Goal: Transaction & Acquisition: Purchase product/service

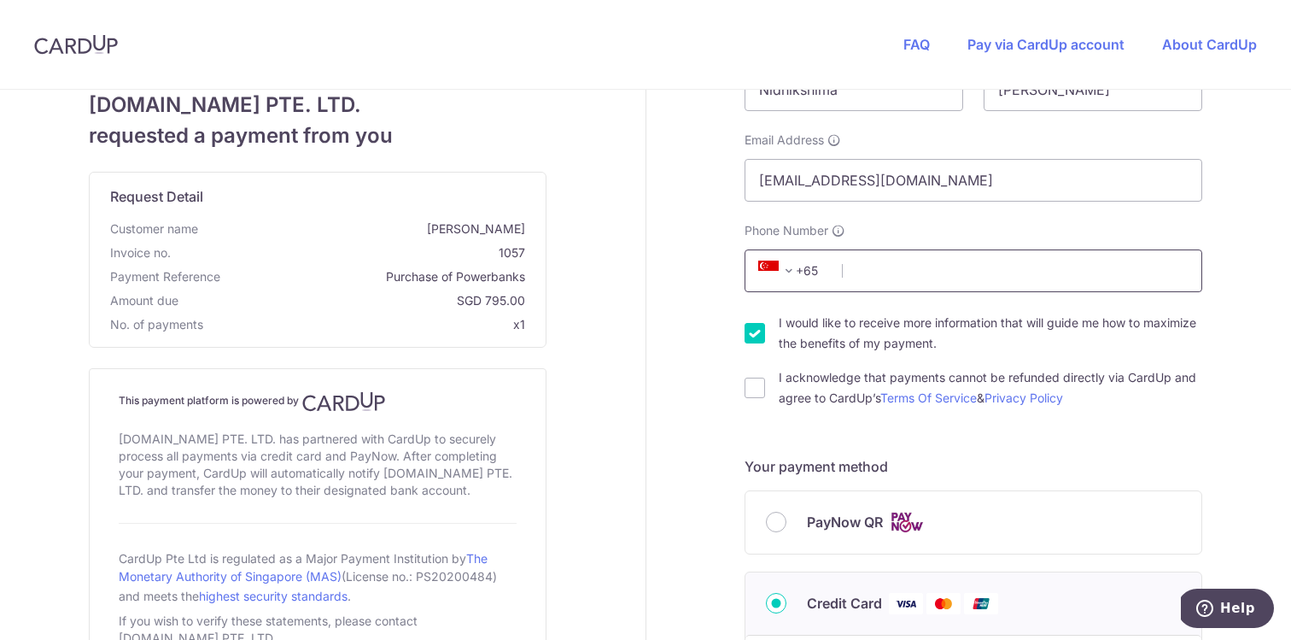
click at [872, 271] on input "Phone Number" at bounding box center [974, 270] width 458 height 43
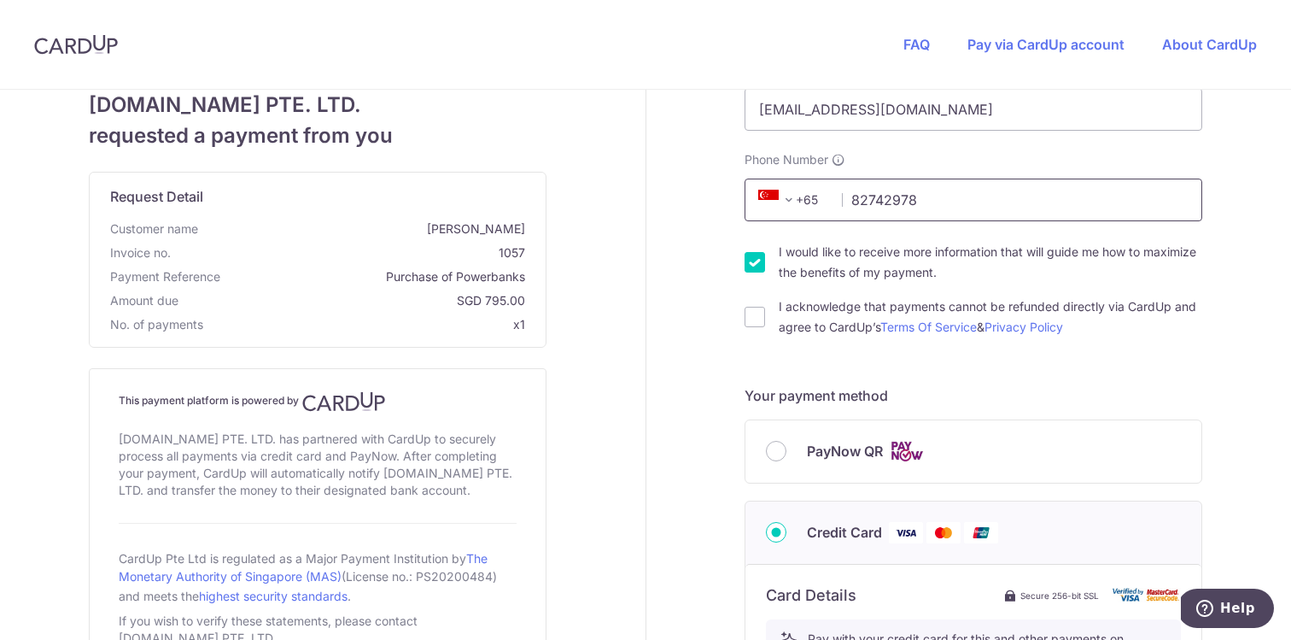
scroll to position [178, 0]
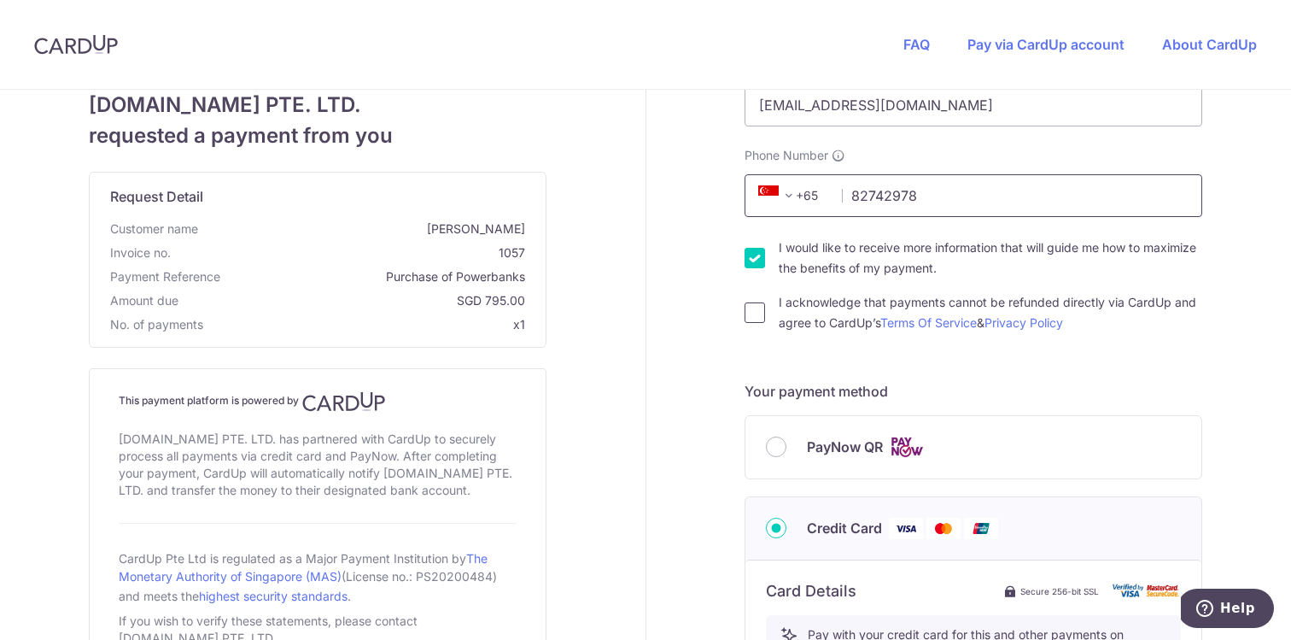
type input "82742978"
click at [755, 314] on input "I acknowledge that payments cannot be refunded directly via CardUp and agree to…" at bounding box center [755, 312] width 20 height 20
checkbox input "true"
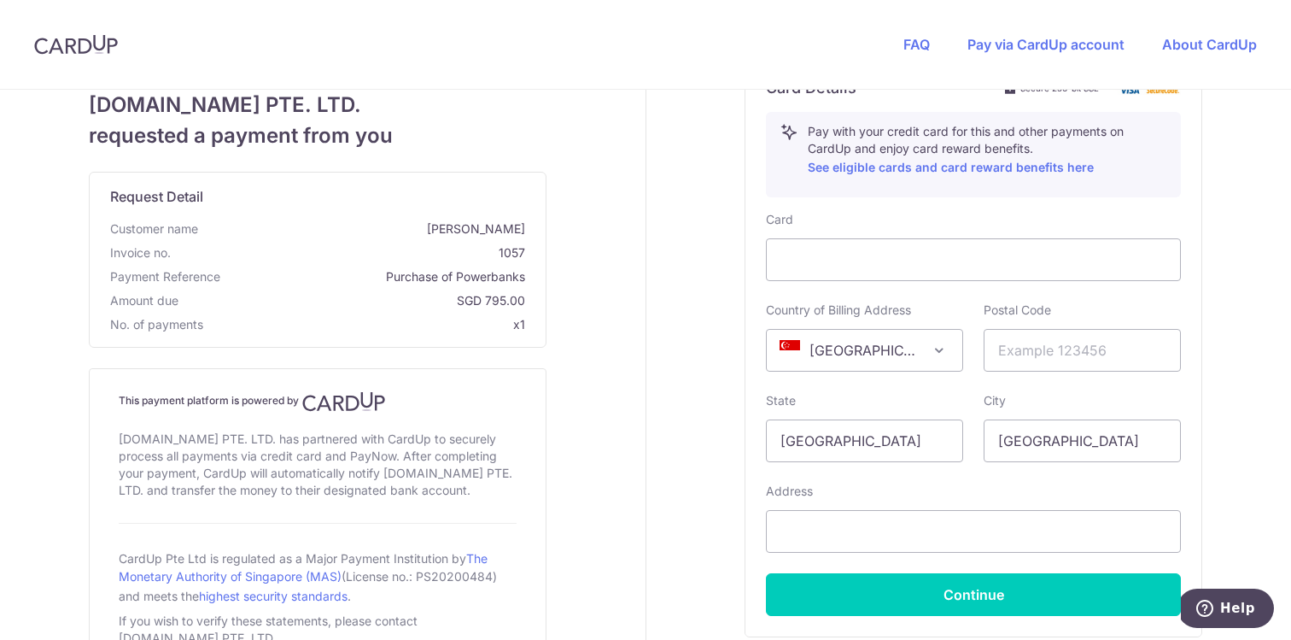
scroll to position [695, 0]
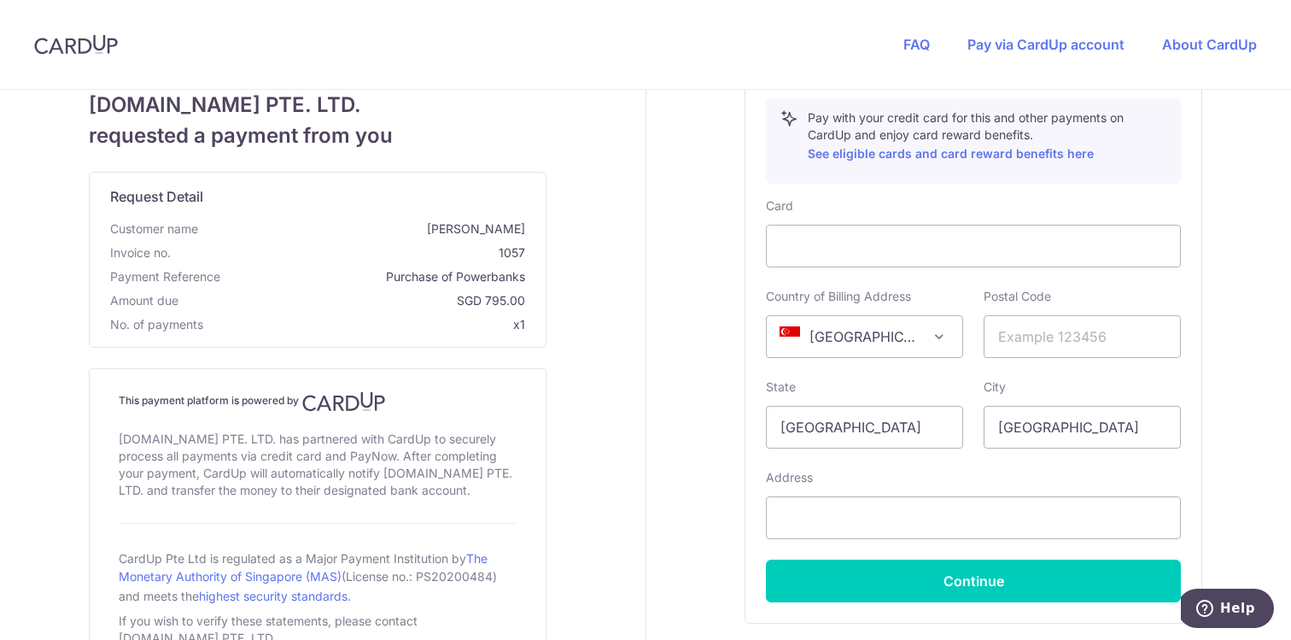
click at [866, 341] on span "[GEOGRAPHIC_DATA]" at bounding box center [865, 336] width 196 height 41
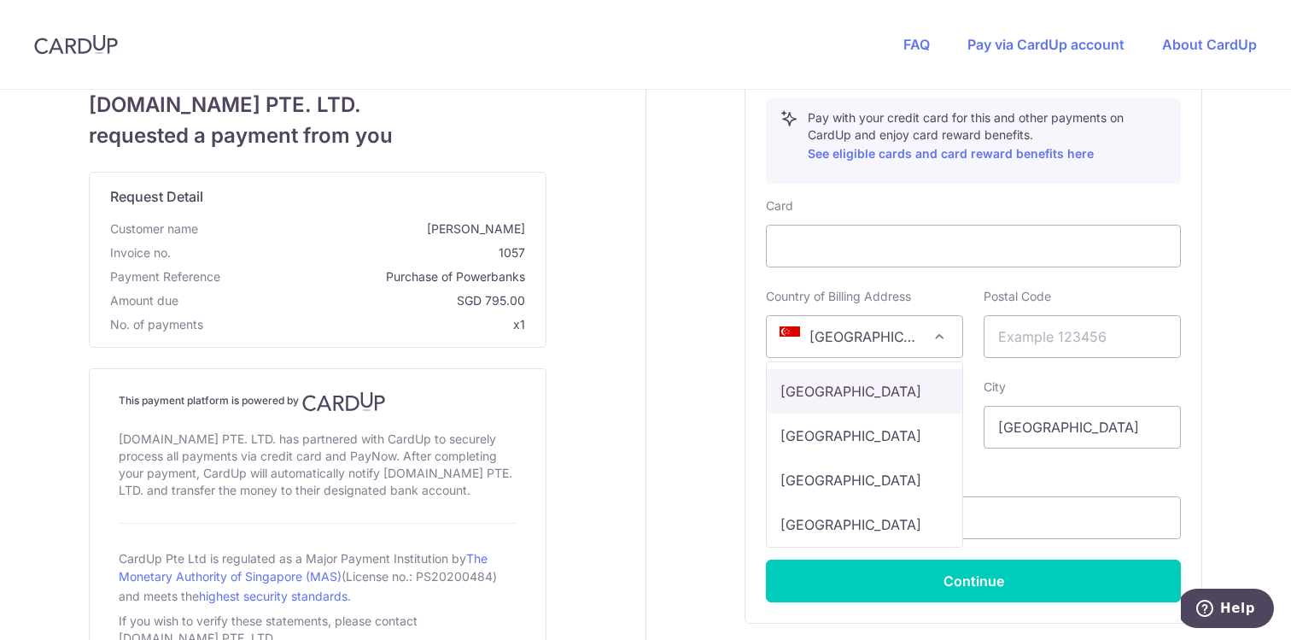
scroll to position [3416, 0]
select select "FR"
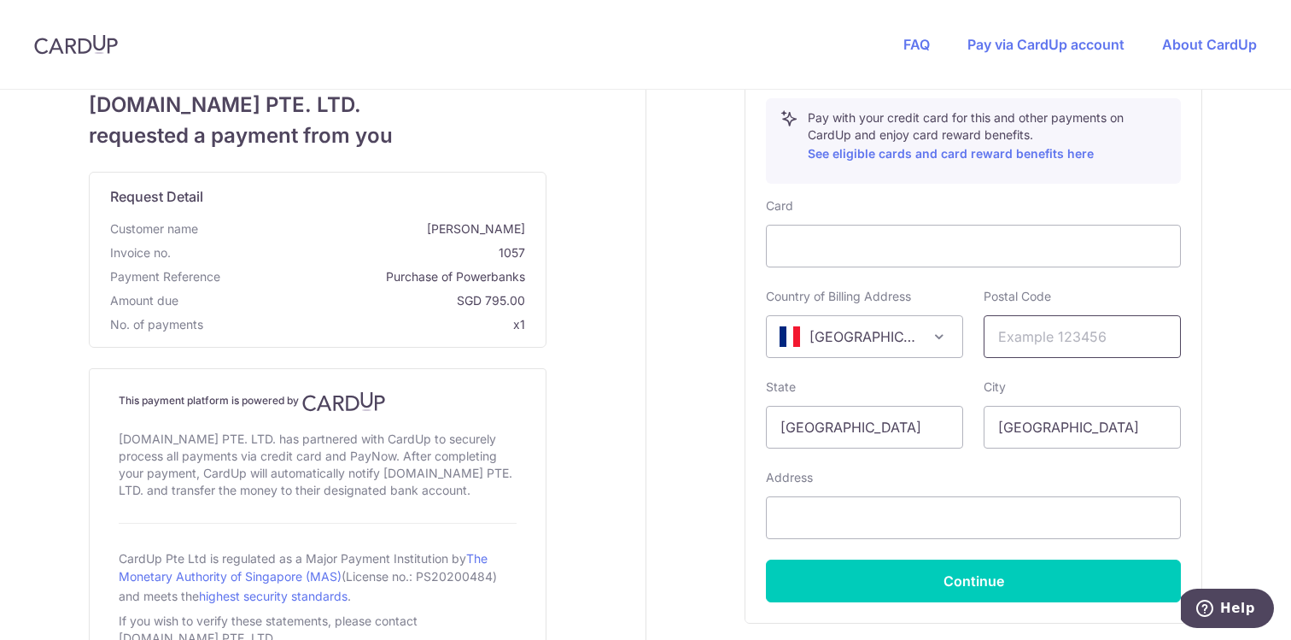
click at [1022, 339] on input "text" at bounding box center [1082, 336] width 197 height 43
click at [1014, 339] on input "text" at bounding box center [1082, 336] width 197 height 43
type input "75002"
click at [959, 513] on input "text" at bounding box center [973, 517] width 415 height 43
click at [838, 521] on input "[STREET_ADDRESS]" at bounding box center [973, 517] width 415 height 43
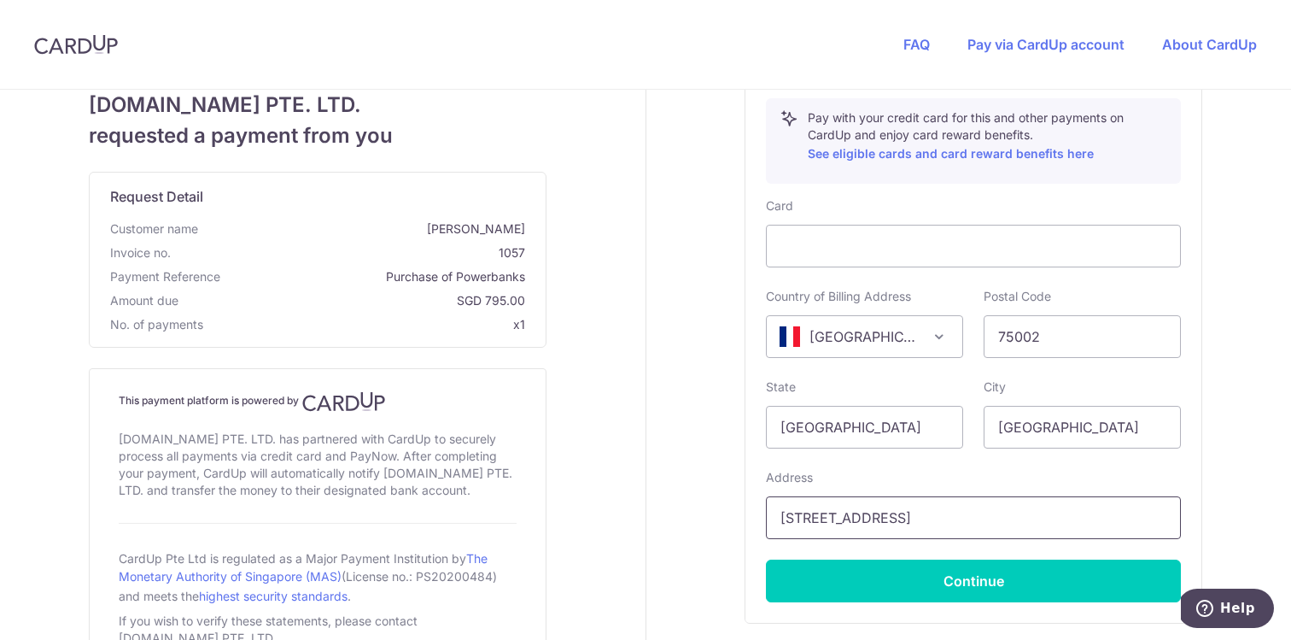
click at [820, 524] on input "[STREET_ADDRESS]" at bounding box center [973, 517] width 415 height 43
click at [898, 524] on input "[STREET_ADDRESS]" at bounding box center [973, 517] width 415 height 43
click at [834, 524] on input "[STREET_ADDRESS]" at bounding box center [973, 517] width 415 height 43
type input "[STREET_ADDRESS]"
click at [740, 541] on div "Your details First Name [GEOGRAPHIC_DATA] Last Name [PERSON_NAME] Email Address…" at bounding box center [974, 81] width 656 height 1374
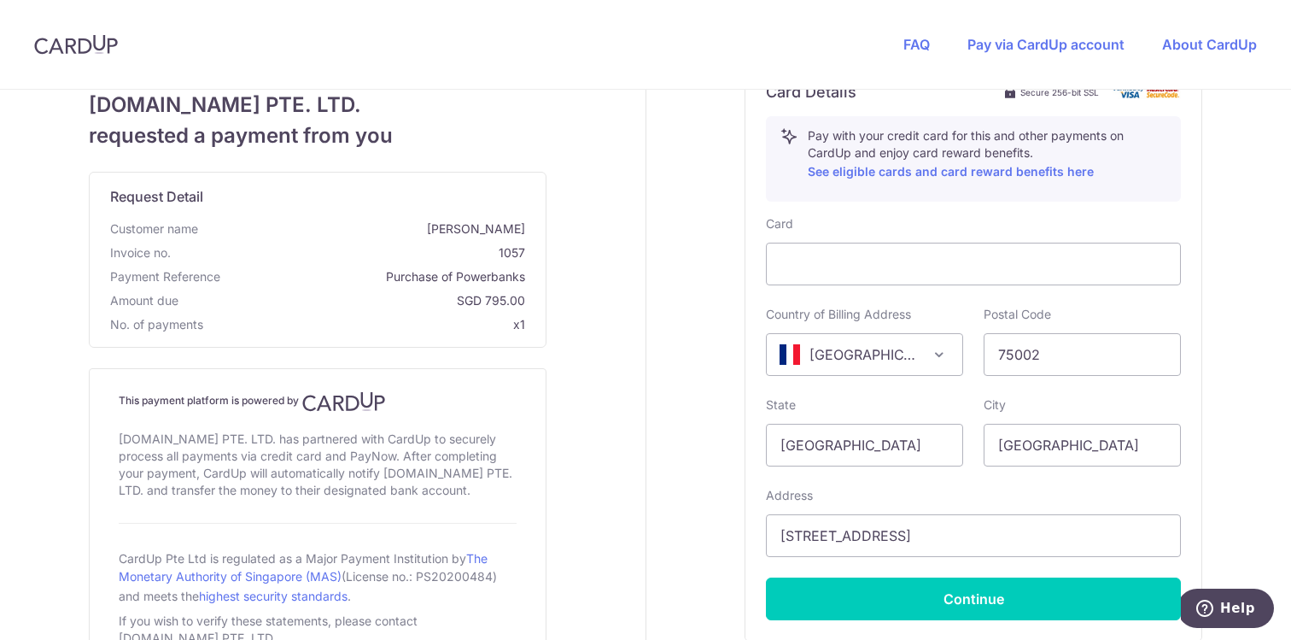
scroll to position [669, 0]
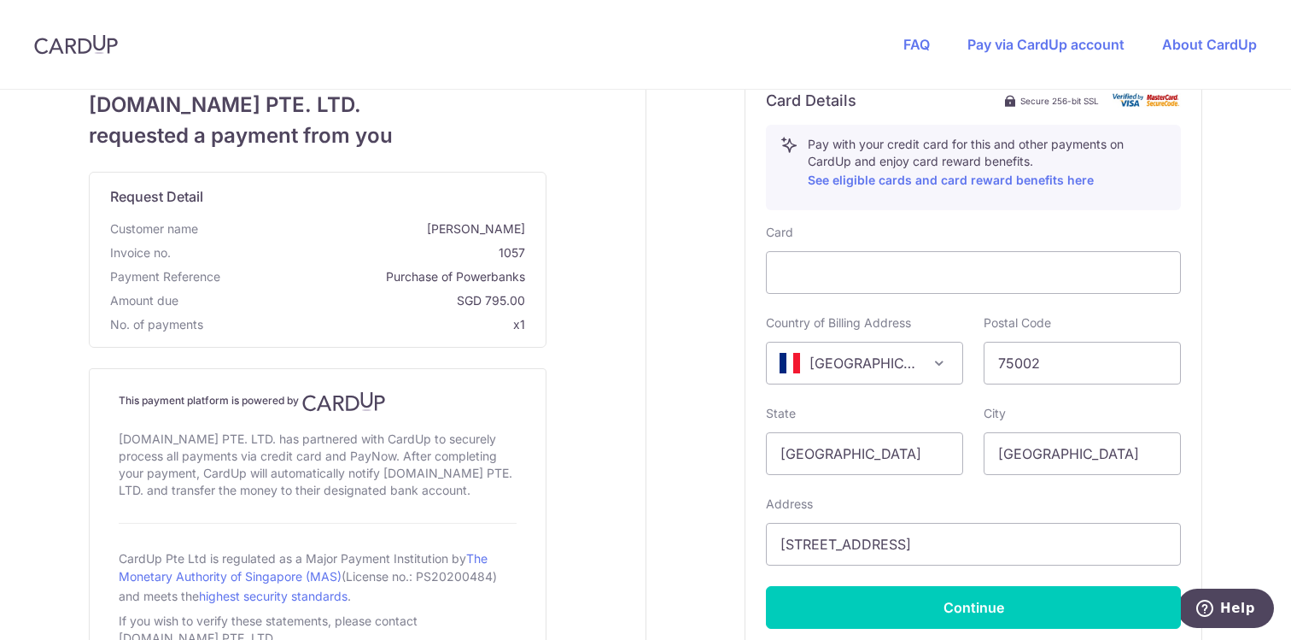
click at [715, 432] on div "Your details First Name [GEOGRAPHIC_DATA] Last Name [PERSON_NAME] Email Address…" at bounding box center [974, 108] width 656 height 1374
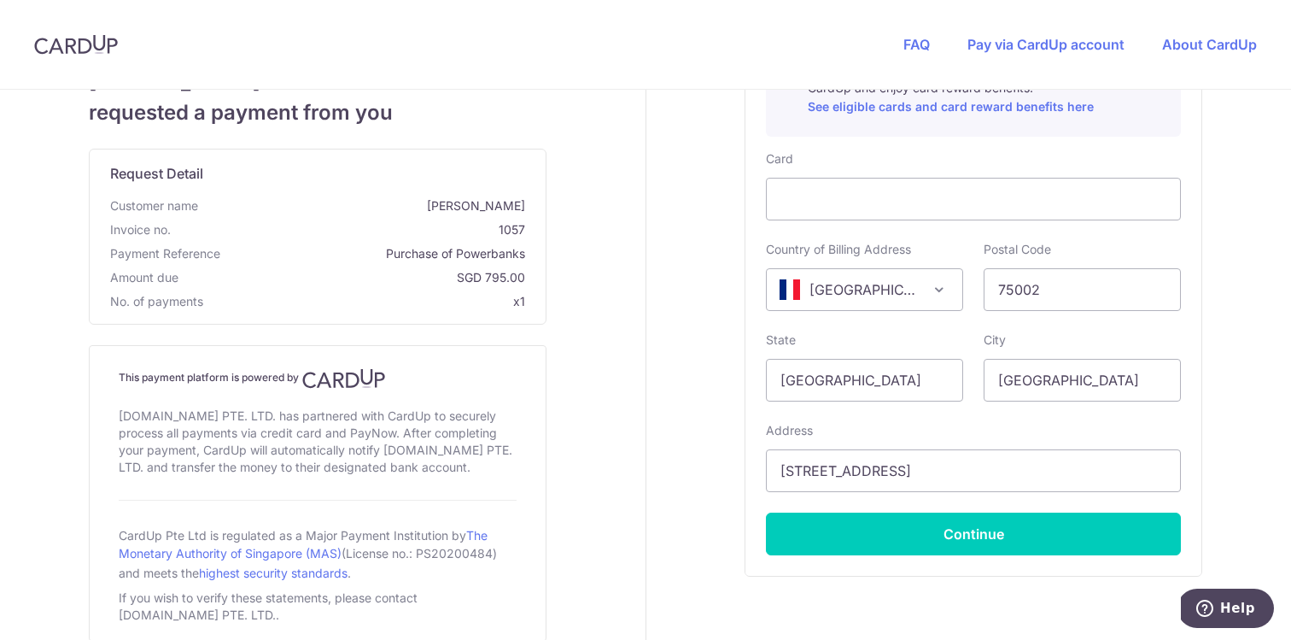
scroll to position [746, 0]
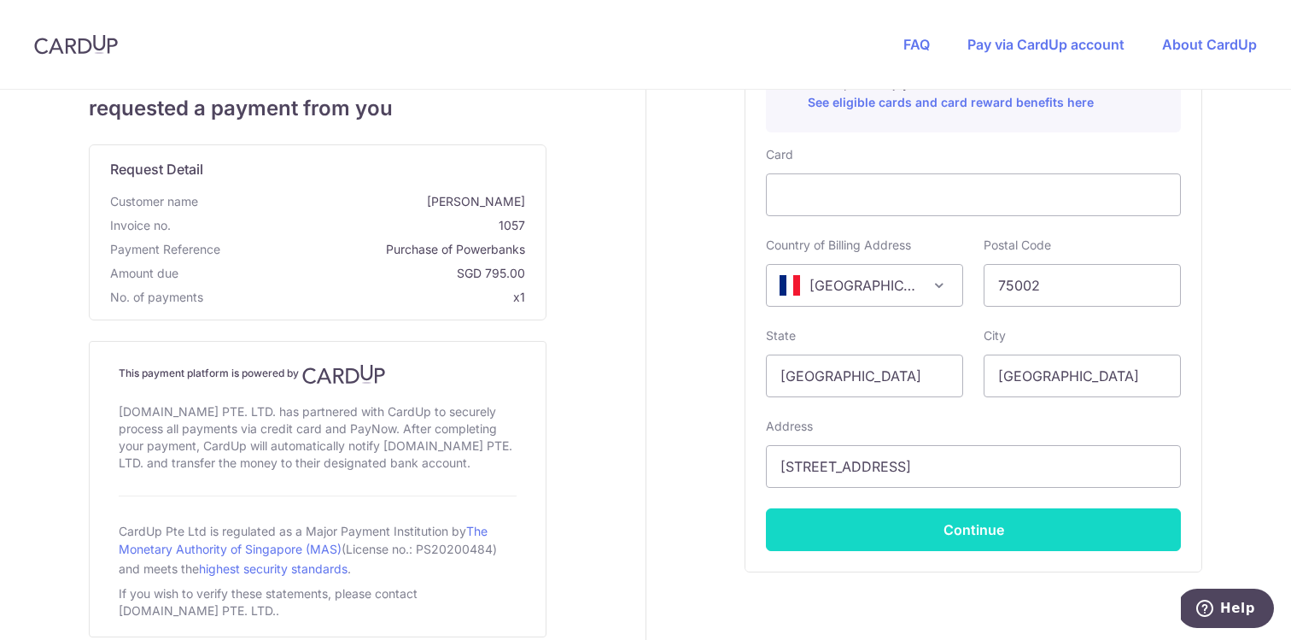
click at [835, 537] on button "Continue" at bounding box center [973, 529] width 415 height 43
type input "**** 0785"
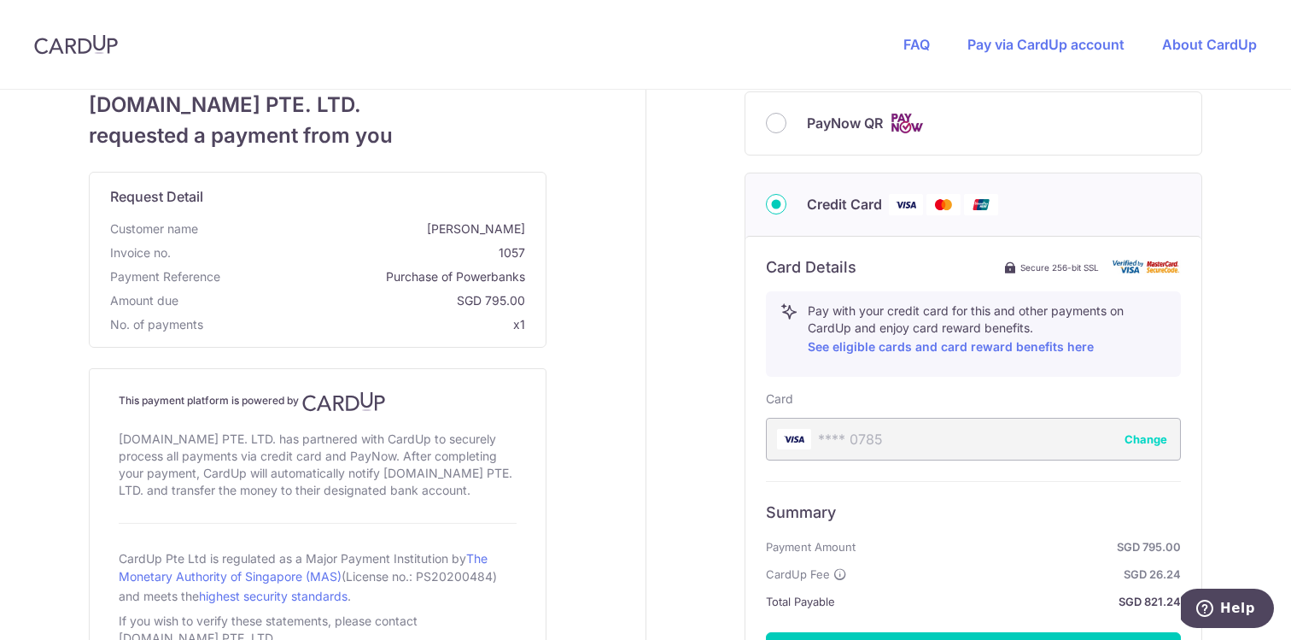
scroll to position [703, 0]
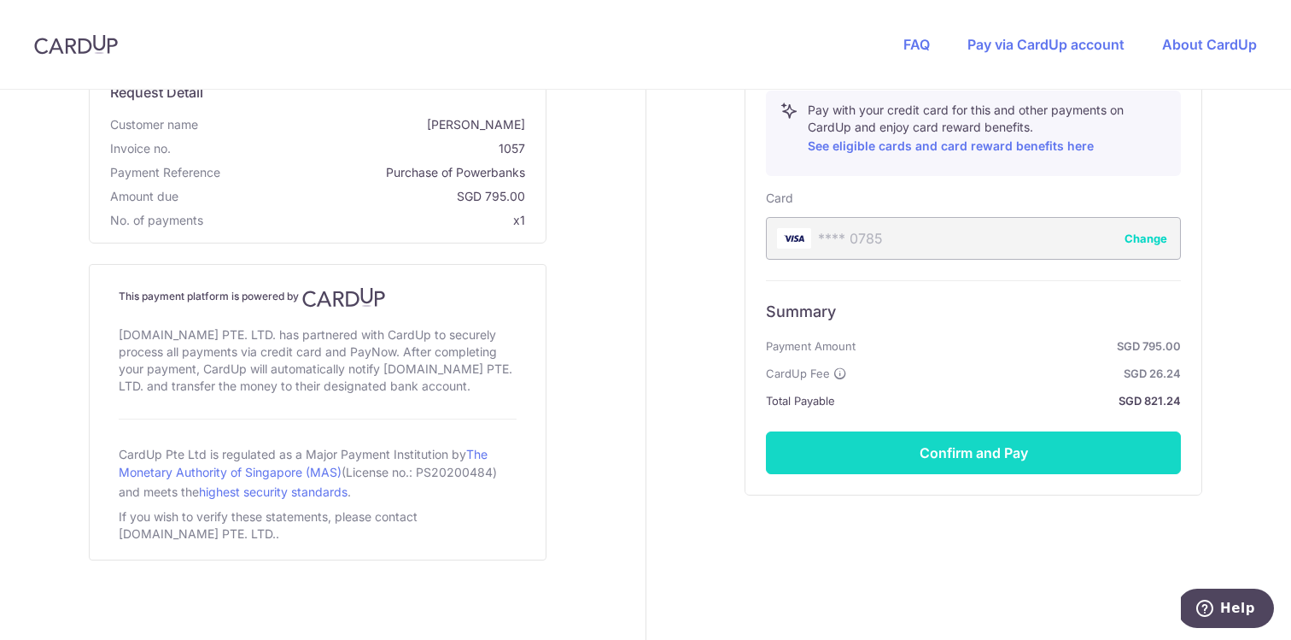
click at [876, 456] on button "Confirm and Pay" at bounding box center [973, 452] width 415 height 43
